Goal: Navigation & Orientation: Find specific page/section

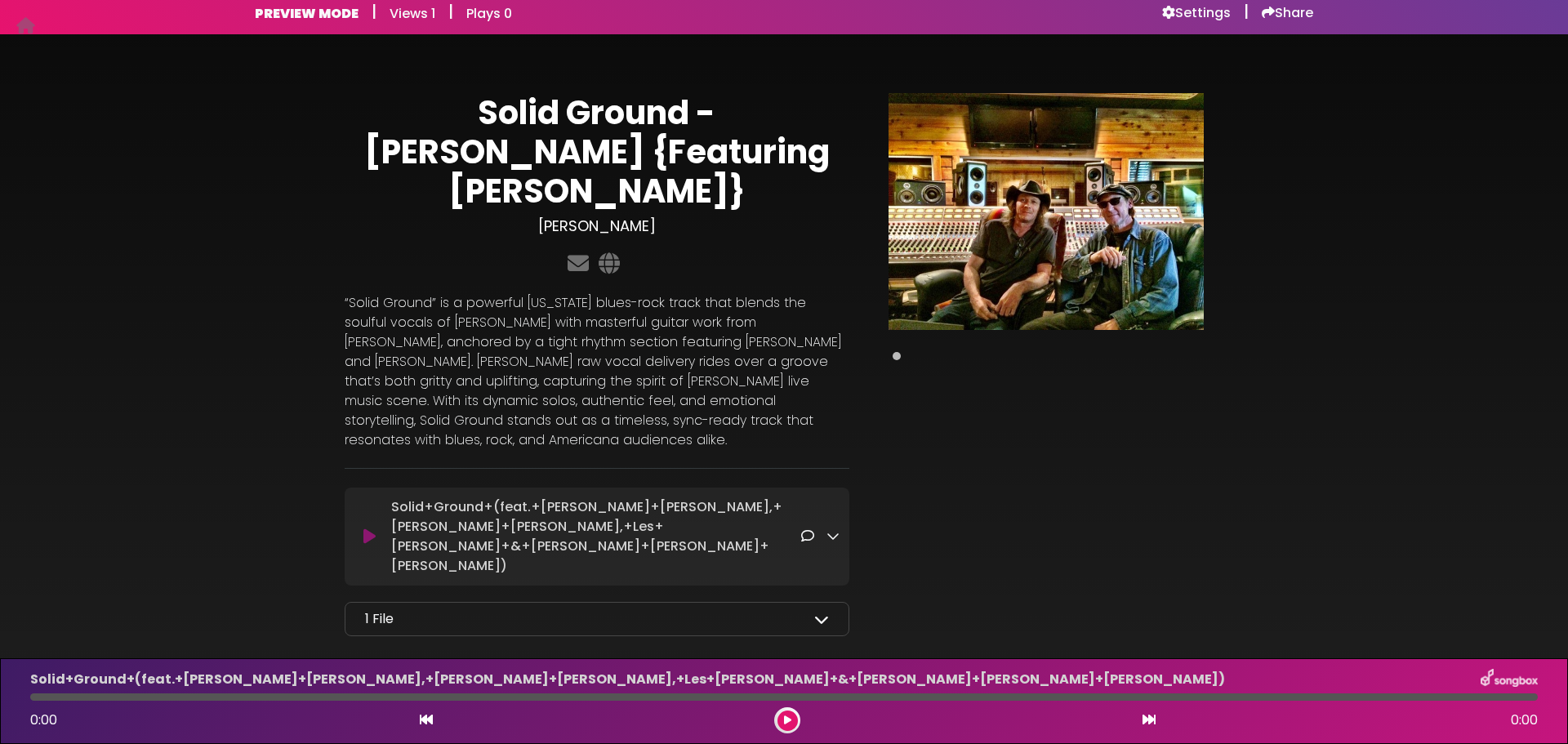
scroll to position [15, 0]
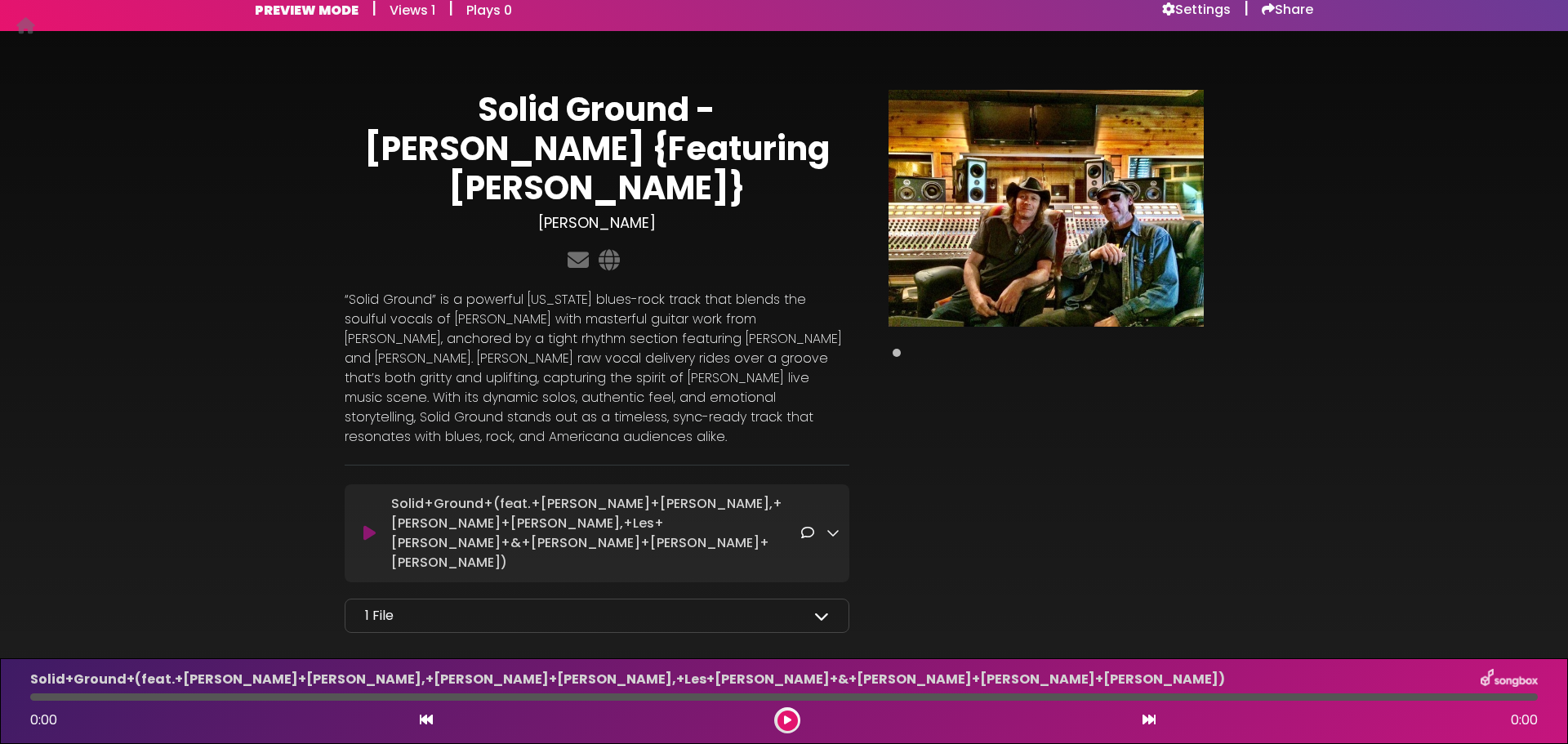
click at [824, 609] on icon at bounding box center [821, 616] width 15 height 15
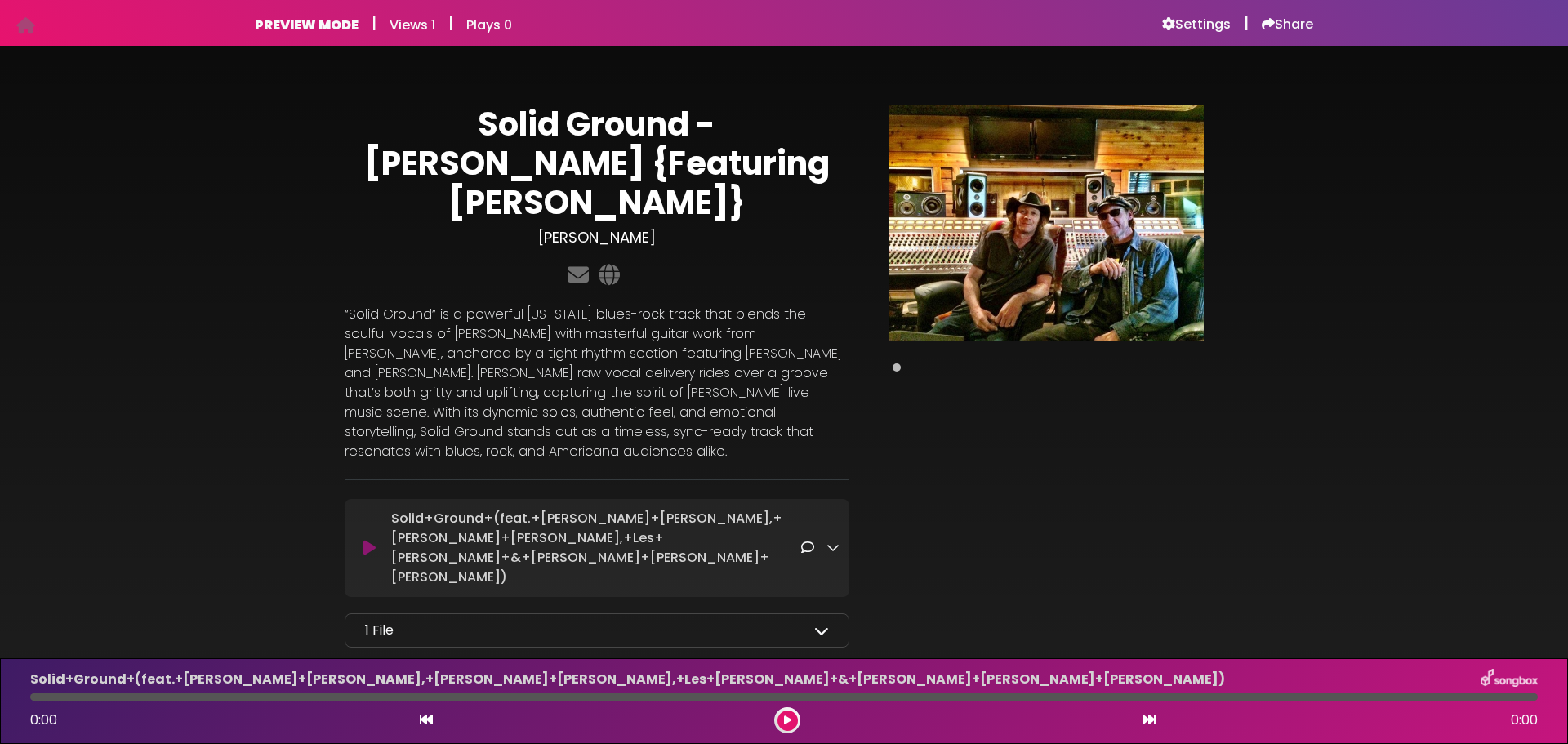
click at [401, 28] on h6 "Views 1" at bounding box center [412, 25] width 45 height 16
click at [327, 22] on h6 "PREVIEW MODE" at bounding box center [307, 25] width 103 height 16
click at [427, 18] on h6 "Views 1" at bounding box center [412, 25] width 45 height 16
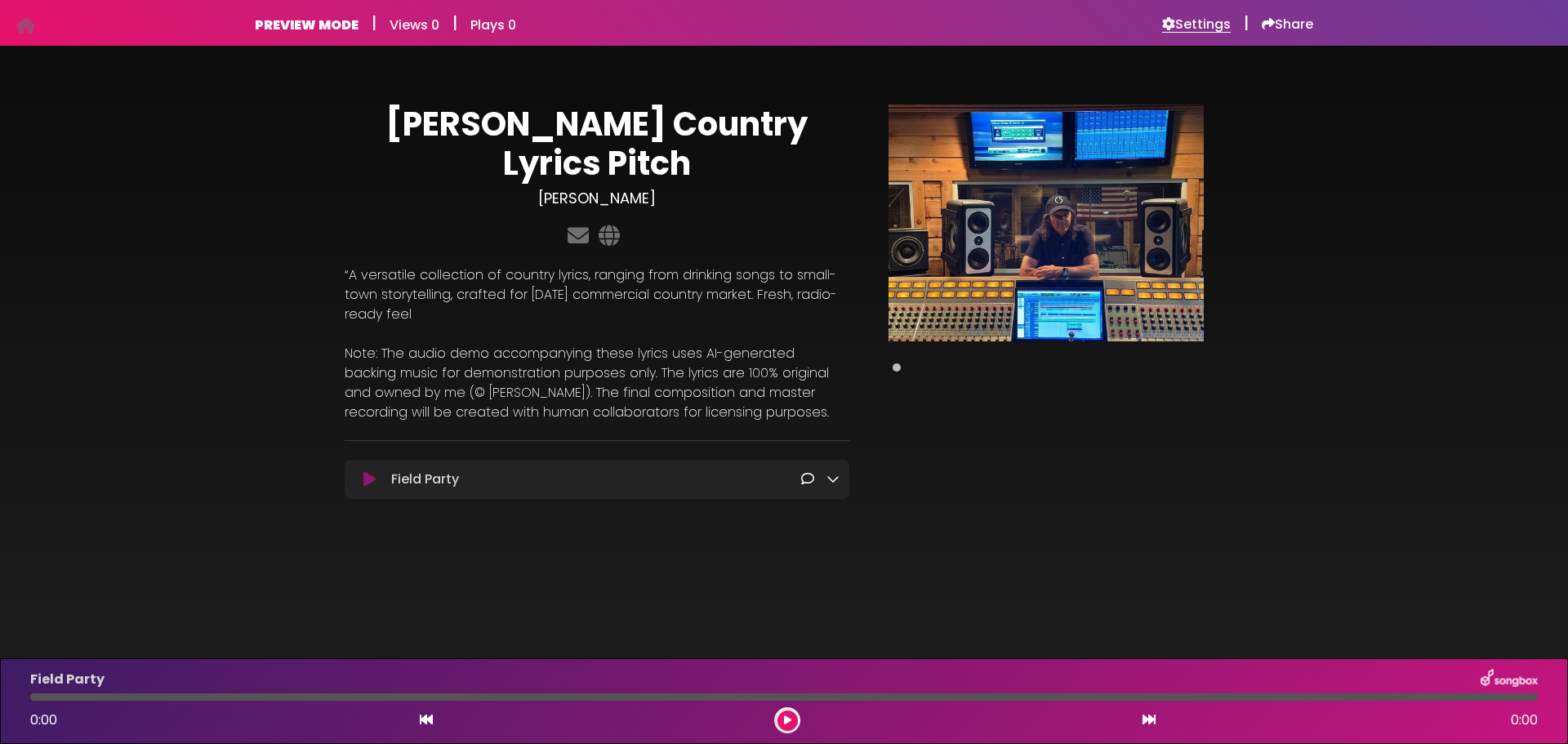
click at [1185, 21] on h6 "Settings" at bounding box center [1197, 25] width 68 height 17
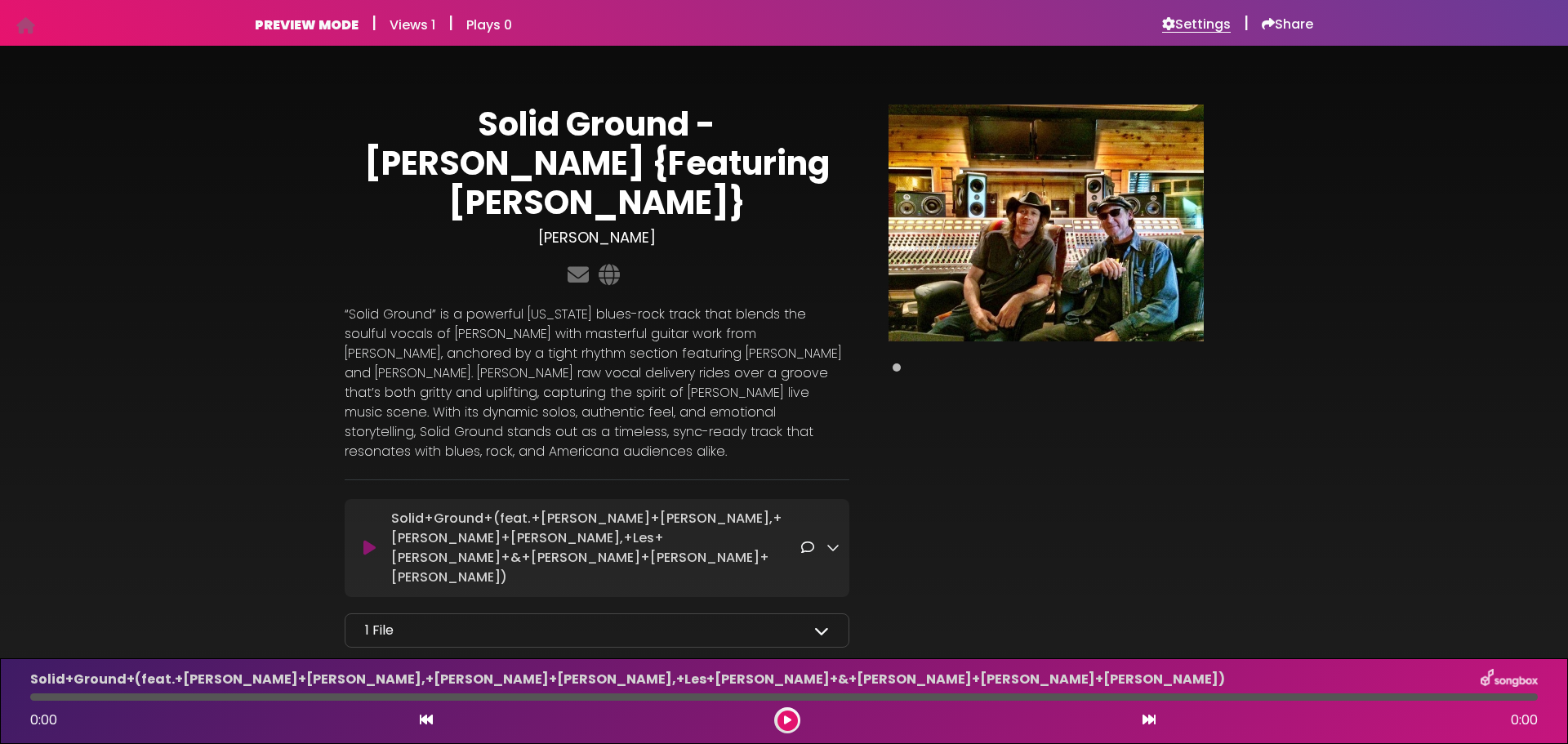
click at [1183, 20] on h6 "Settings" at bounding box center [1197, 25] width 68 height 17
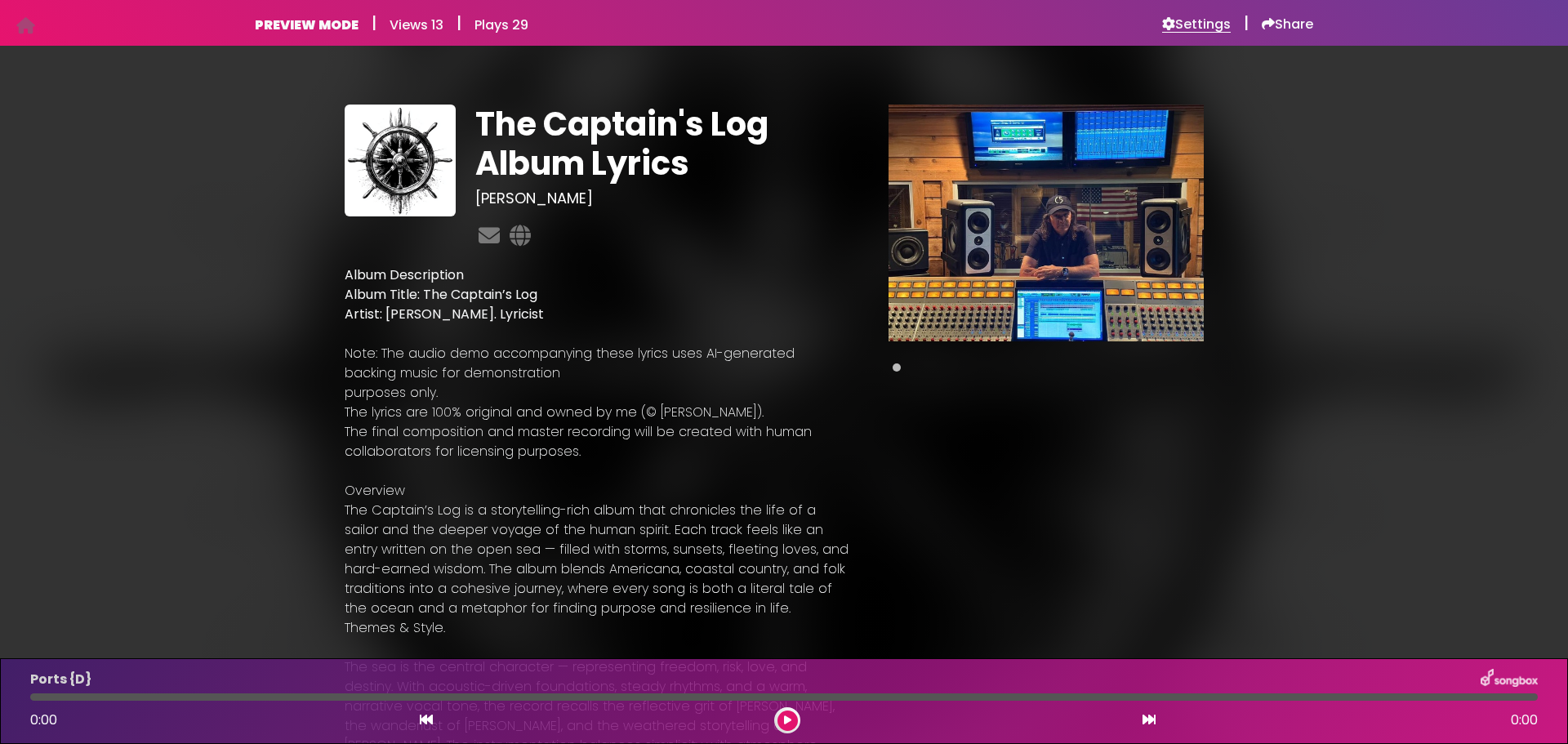
click at [1206, 25] on h6 "Settings" at bounding box center [1197, 25] width 68 height 17
click at [1195, 21] on h6 "Settings" at bounding box center [1197, 25] width 68 height 17
click at [1185, 20] on h6 "Settings" at bounding box center [1197, 25] width 68 height 17
click at [1197, 28] on h6 "Settings" at bounding box center [1197, 25] width 68 height 17
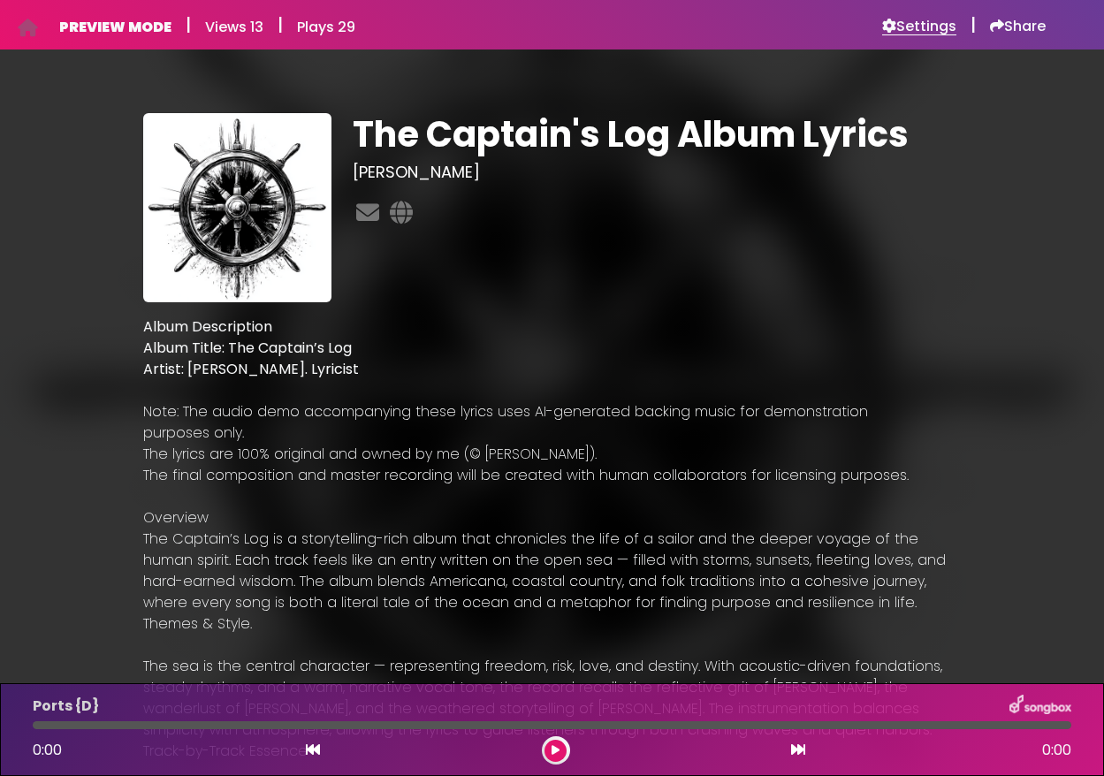
click at [910, 29] on h6 "Settings" at bounding box center [919, 27] width 74 height 18
